Goal: Book appointment/travel/reservation

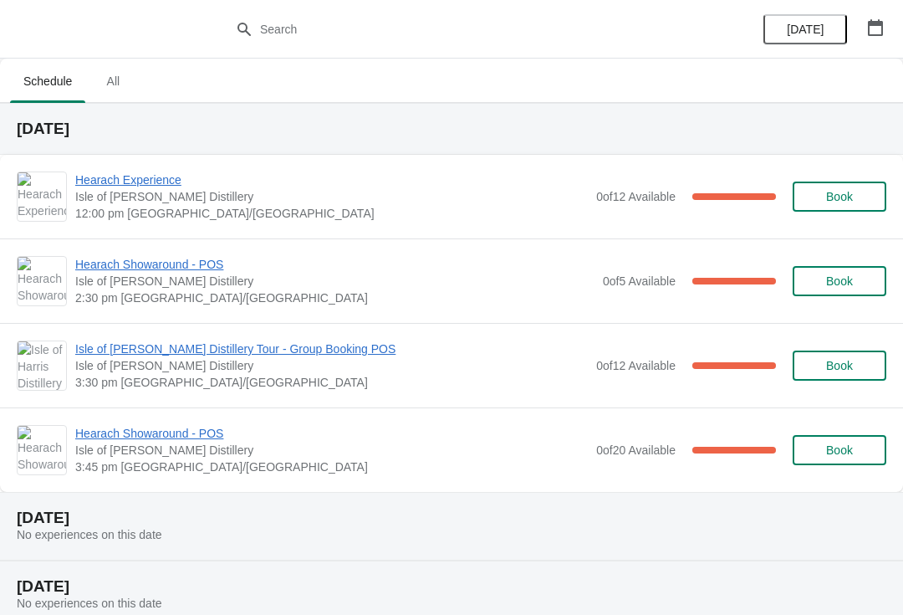
click at [876, 22] on icon "button" at bounding box center [875, 27] width 15 height 17
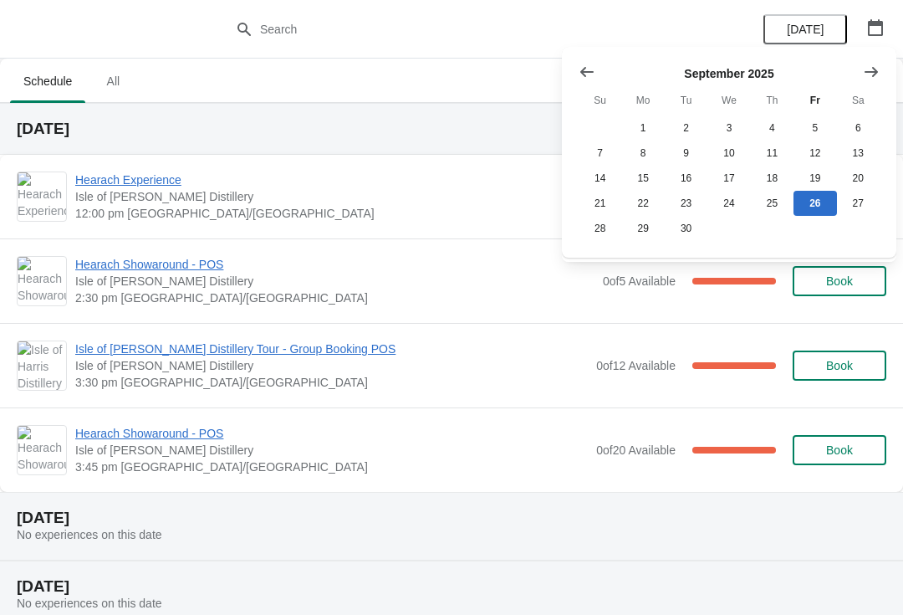
click at [880, 74] on button "Show next month, October 2025" at bounding box center [871, 72] width 30 height 30
click at [656, 180] on button "13" at bounding box center [642, 178] width 43 height 25
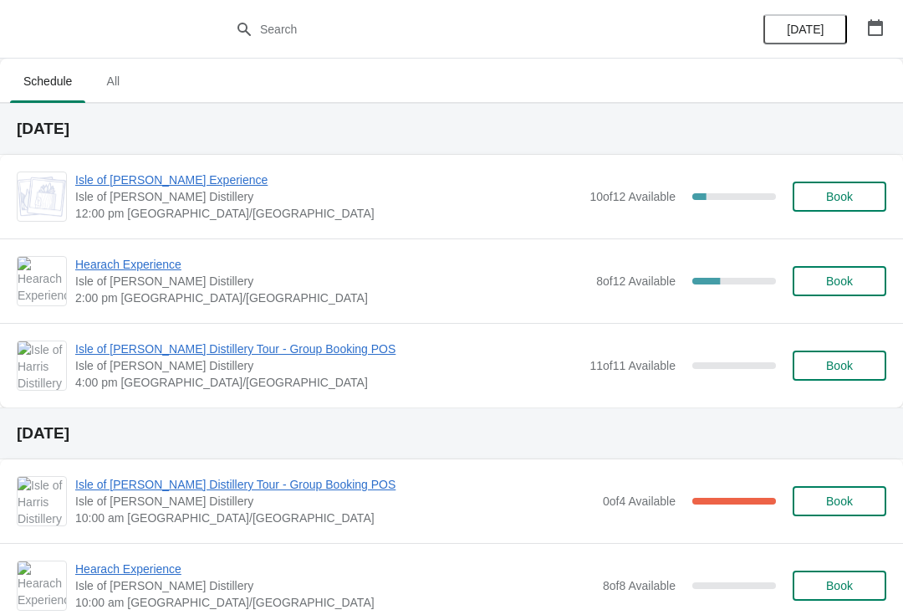
click at [841, 375] on button "Book" at bounding box center [840, 365] width 94 height 30
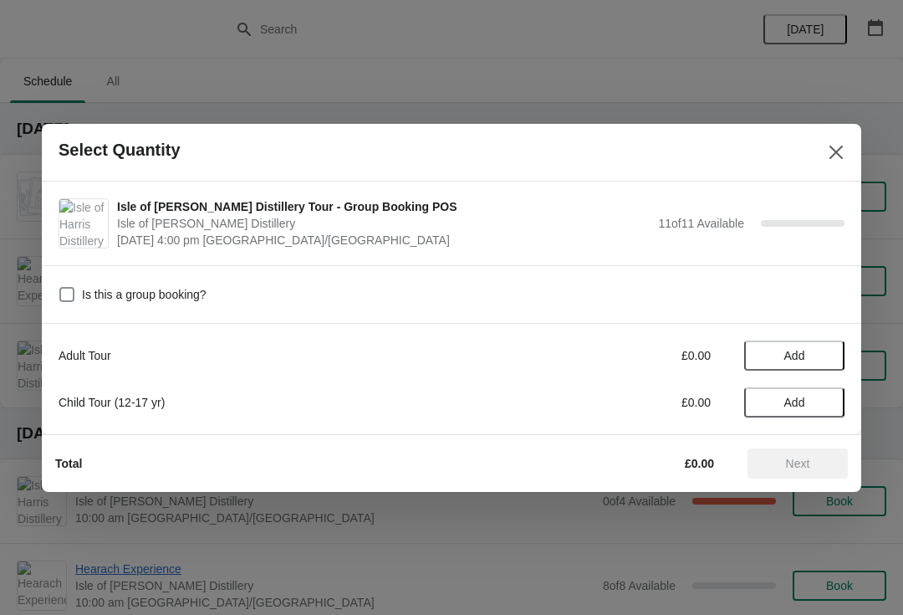
click at [794, 361] on span "Add" at bounding box center [794, 355] width 21 height 13
click at [826, 352] on icon at bounding box center [824, 355] width 18 height 18
click at [826, 354] on icon at bounding box center [824, 355] width 18 height 18
click at [827, 356] on icon at bounding box center [824, 355] width 18 height 18
click at [828, 355] on icon at bounding box center [824, 355] width 18 height 18
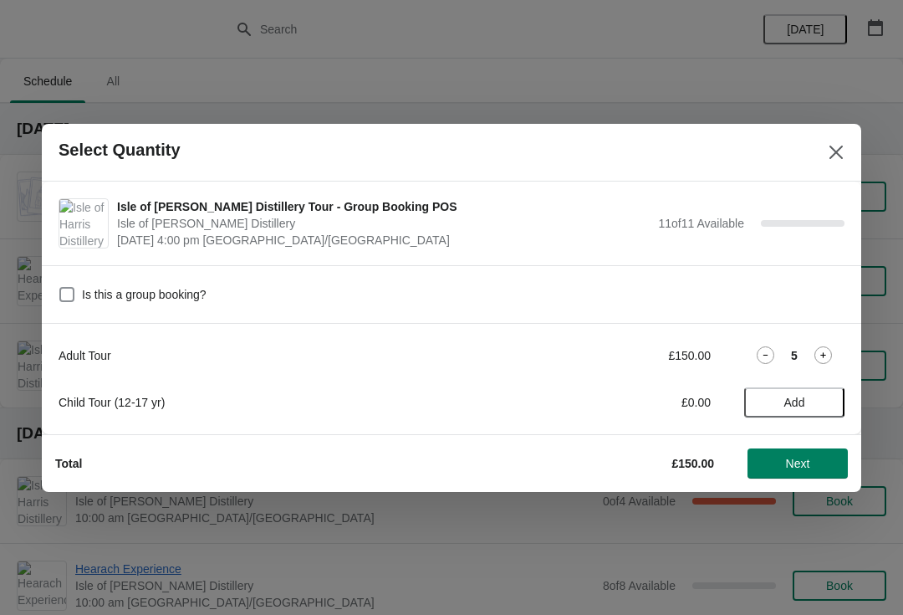
click at [826, 356] on icon at bounding box center [824, 355] width 18 height 18
click at [829, 354] on icon at bounding box center [824, 355] width 18 height 18
click at [830, 354] on icon at bounding box center [824, 355] width 18 height 18
click at [827, 358] on icon at bounding box center [824, 355] width 18 height 18
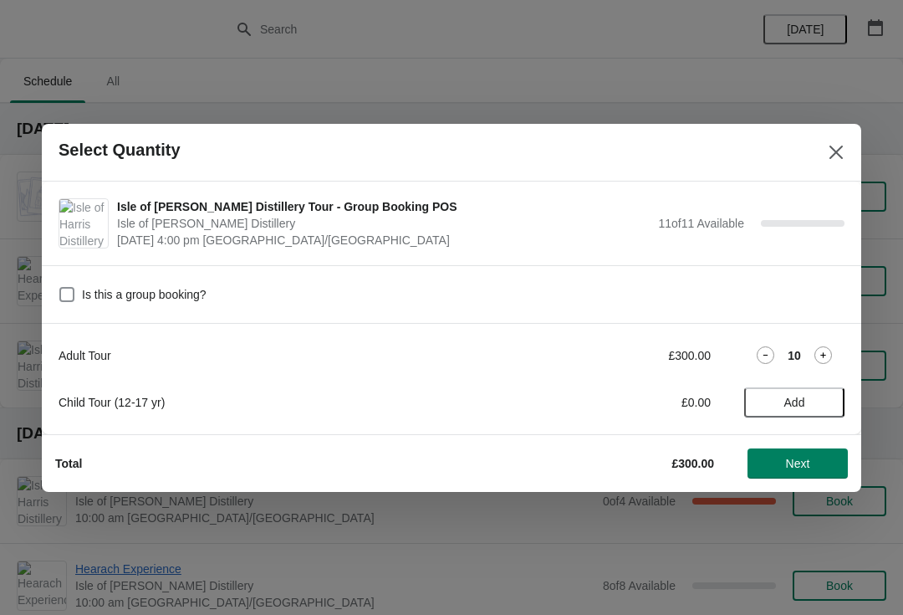
click at [826, 357] on icon at bounding box center [824, 355] width 18 height 18
click at [815, 477] on button "Next" at bounding box center [798, 463] width 100 height 30
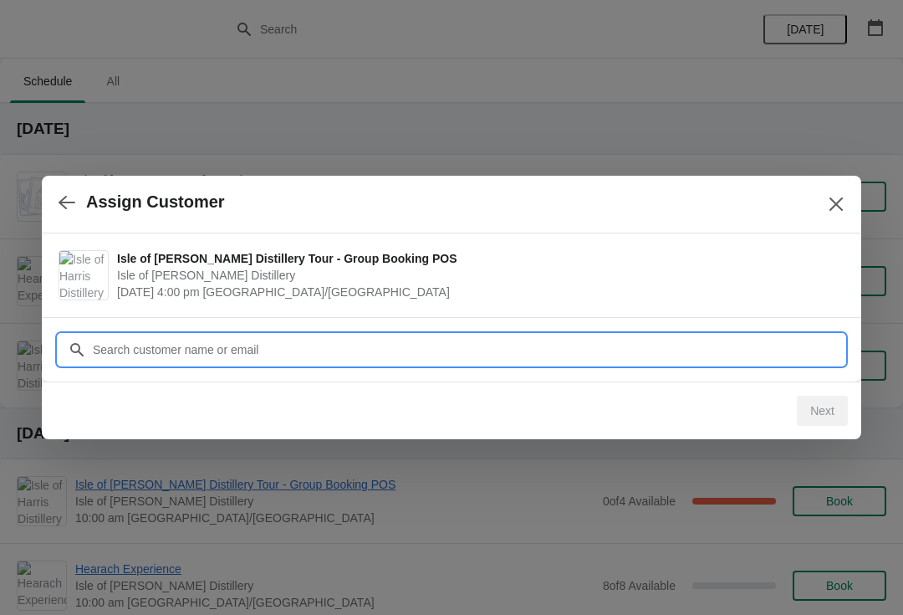
click at [539, 337] on input "Customer" at bounding box center [468, 350] width 753 height 30
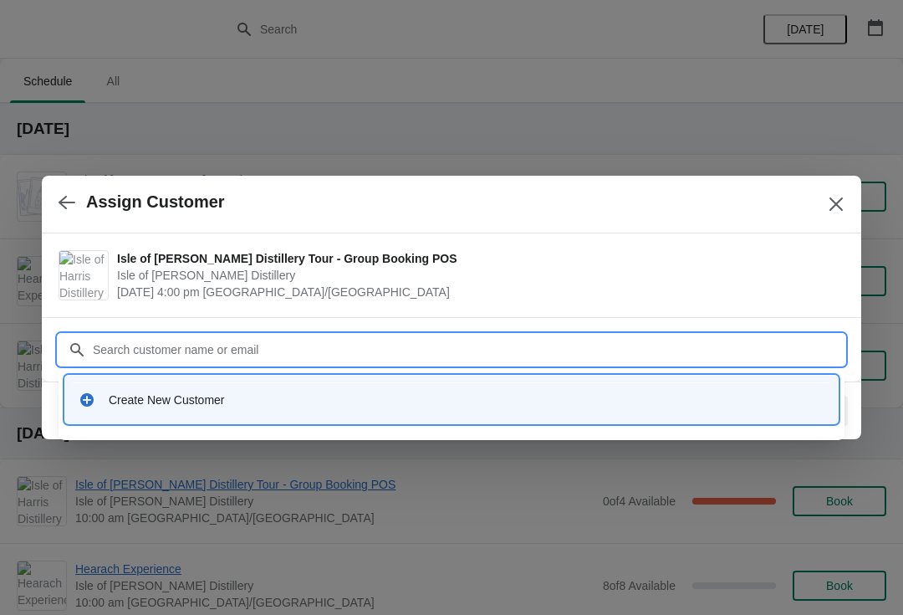
click at [255, 411] on div "Create New Customer" at bounding box center [451, 399] width 759 height 34
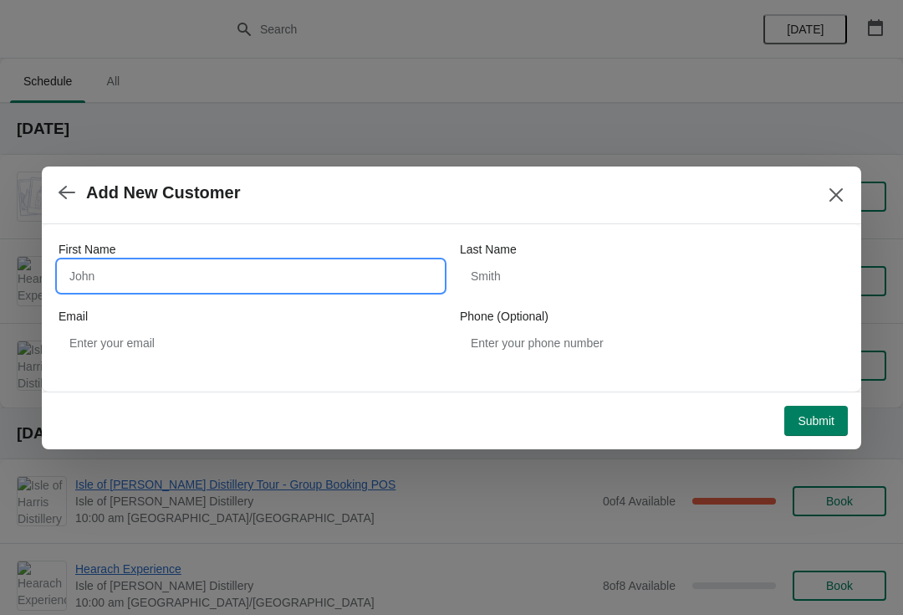
click at [121, 280] on input "First Name" at bounding box center [251, 276] width 385 height 30
type input "[PERSON_NAME]"
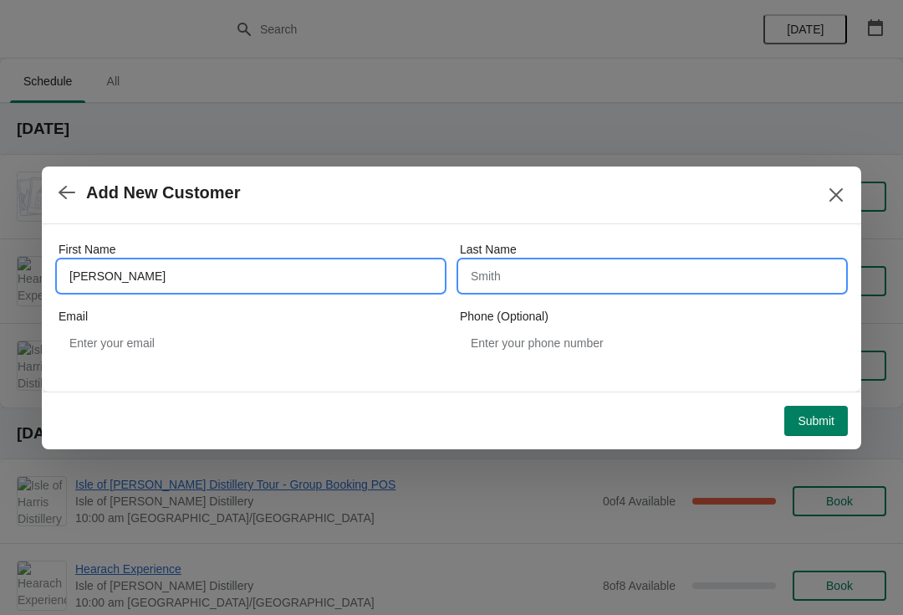
click at [578, 268] on input "Last Name" at bounding box center [652, 276] width 385 height 30
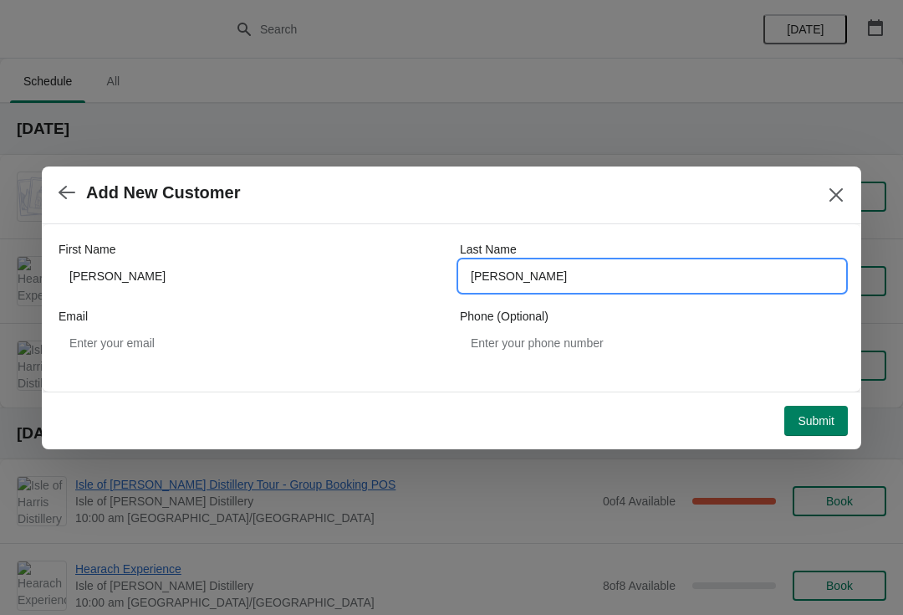
type input "[PERSON_NAME]"
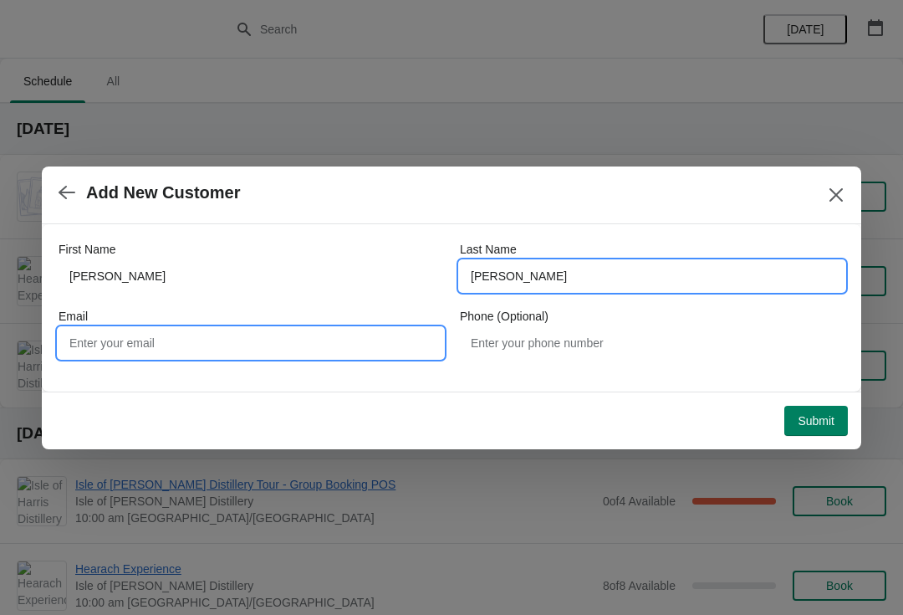
click at [249, 354] on input "Email" at bounding box center [251, 343] width 385 height 30
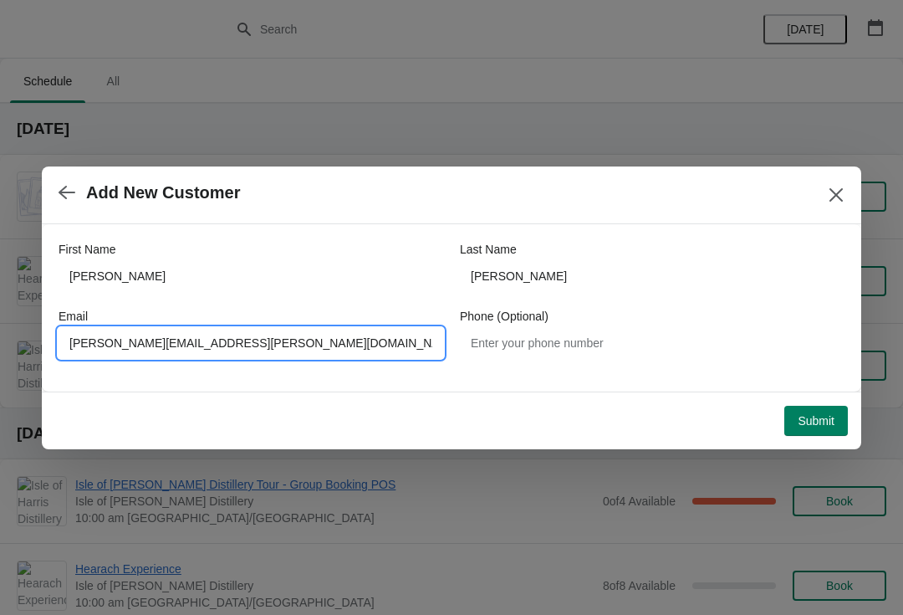
type input "[PERSON_NAME][EMAIL_ADDRESS][PERSON_NAME][DOMAIN_NAME]"
click at [815, 428] on button "Submit" at bounding box center [816, 421] width 64 height 30
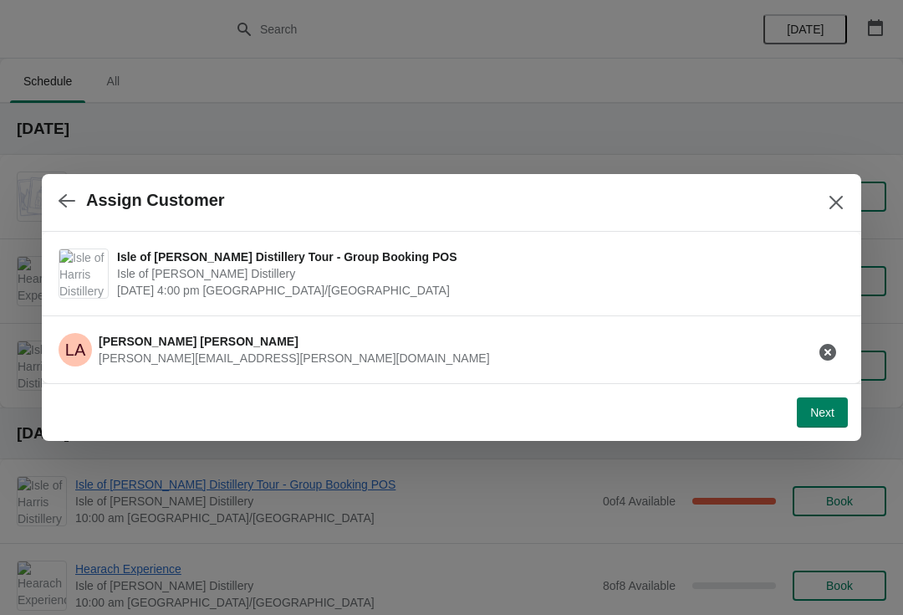
click at [831, 406] on span "Next" at bounding box center [822, 412] width 24 height 13
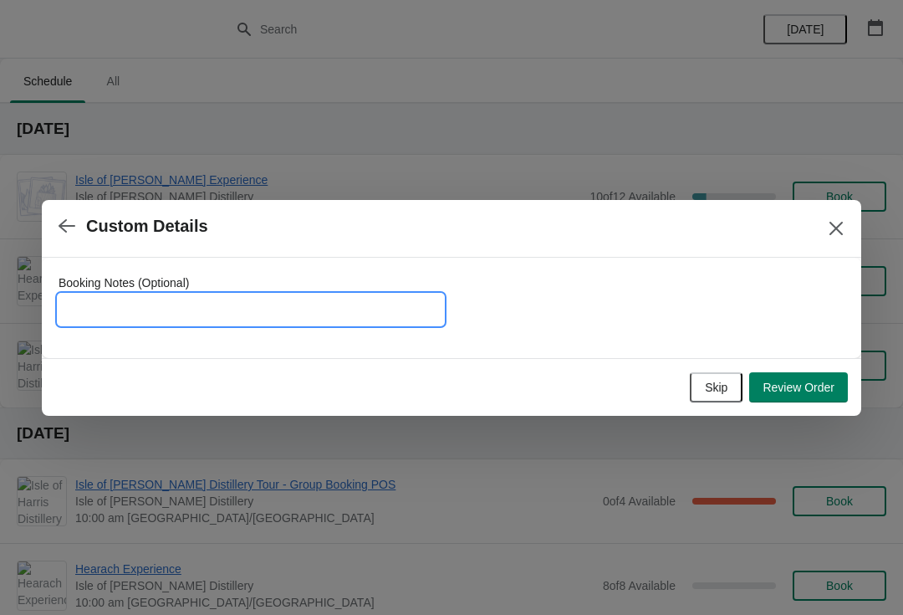
click at [265, 314] on input "Booking Notes (Optional)" at bounding box center [251, 309] width 385 height 30
type input "Wanting a Gin Experience"
click at [818, 397] on button "Review Order" at bounding box center [798, 387] width 99 height 30
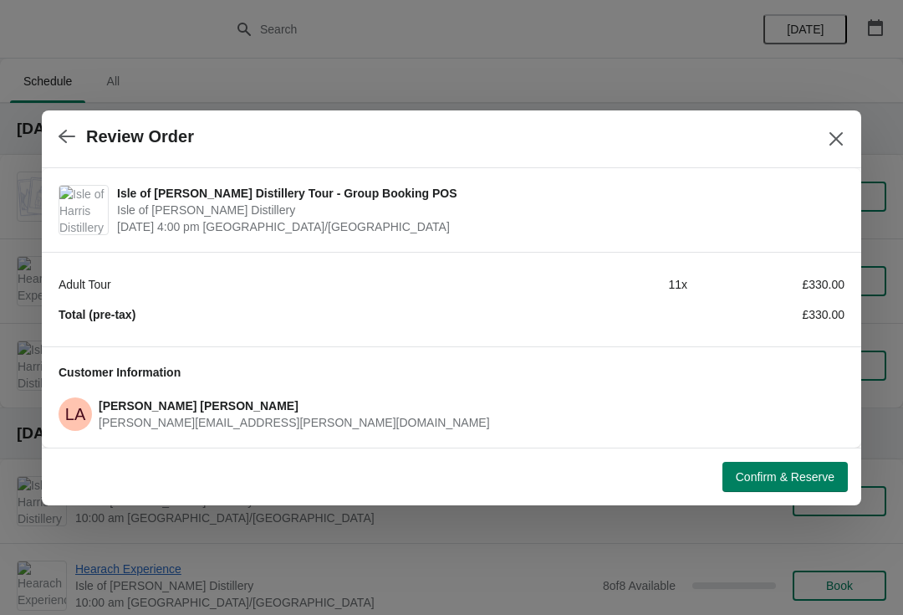
click at [801, 484] on button "Confirm & Reserve" at bounding box center [785, 477] width 125 height 30
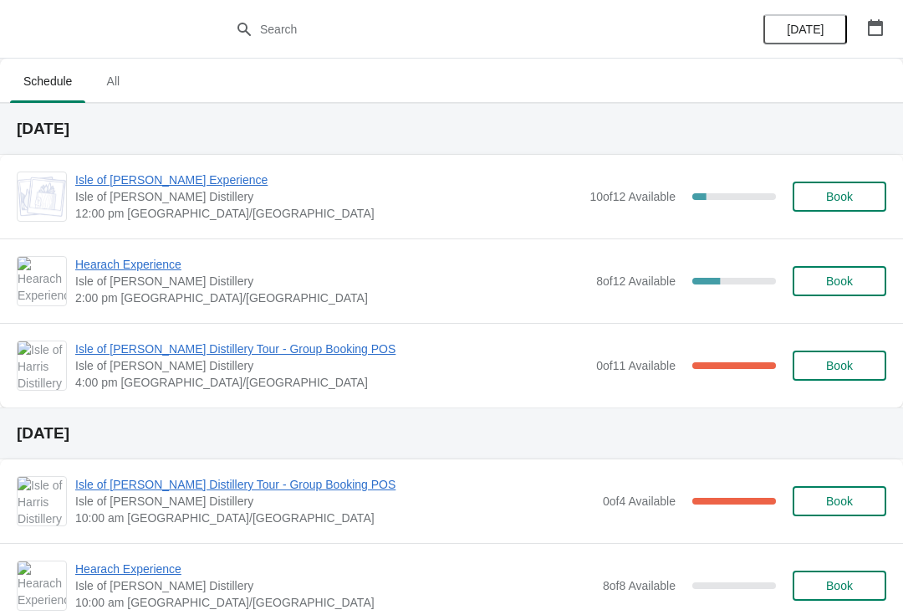
click at [810, 27] on span "[DATE]" at bounding box center [805, 29] width 37 height 13
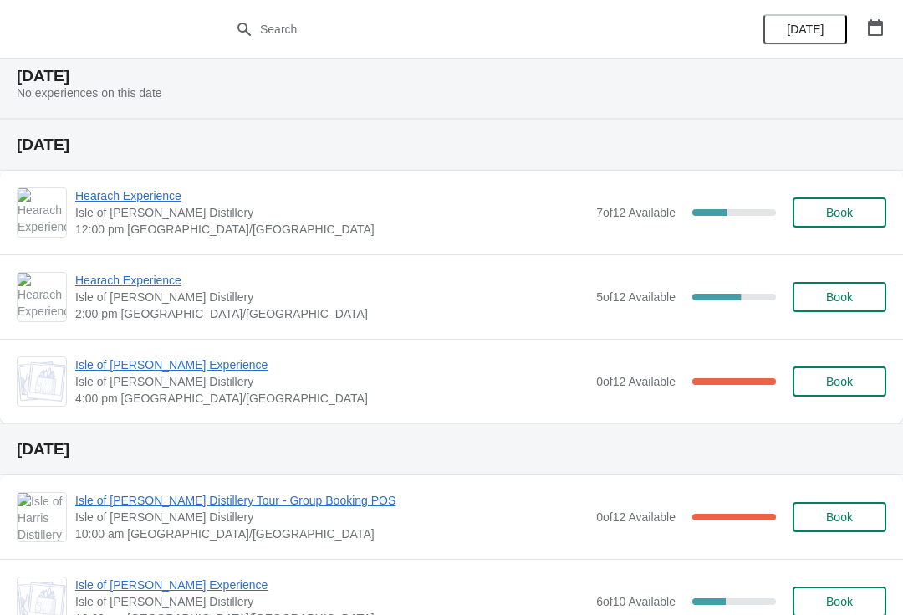
scroll to position [509, 0]
click at [868, 40] on button "button" at bounding box center [876, 28] width 30 height 30
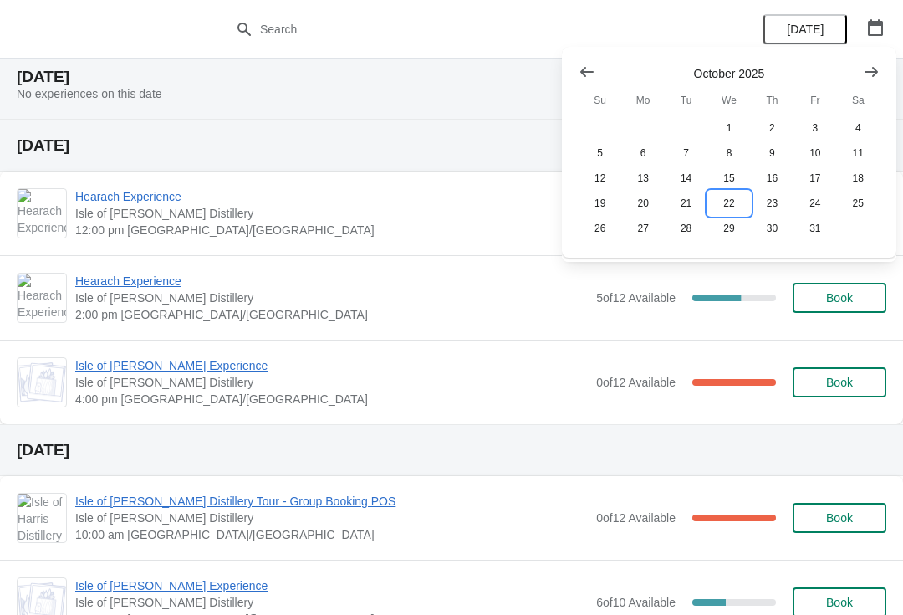
click at [744, 207] on button "22" at bounding box center [728, 203] width 43 height 25
